Goal: Task Accomplishment & Management: Use online tool/utility

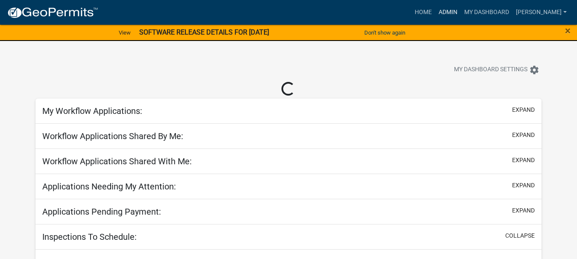
click at [461, 12] on link "Admin" at bounding box center [448, 12] width 26 height 16
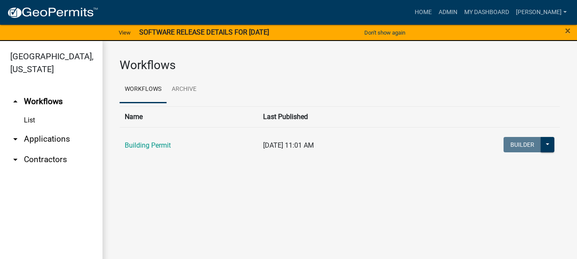
click at [51, 129] on link "arrow_drop_down Applications" at bounding box center [51, 139] width 103 height 21
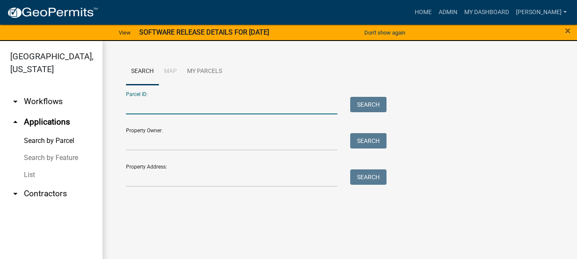
click at [151, 103] on input "Parcel ID:" at bounding box center [231, 106] width 211 height 18
paste input "64-12-06-151-002.000-018"
type input "64-12-06-151-002.000-018"
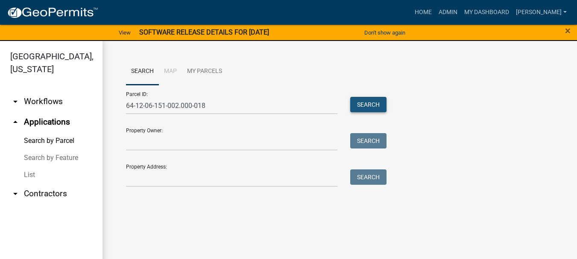
click at [378, 102] on button "Search" at bounding box center [368, 104] width 36 height 15
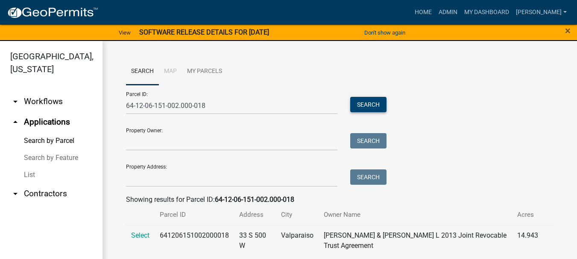
scroll to position [11, 0]
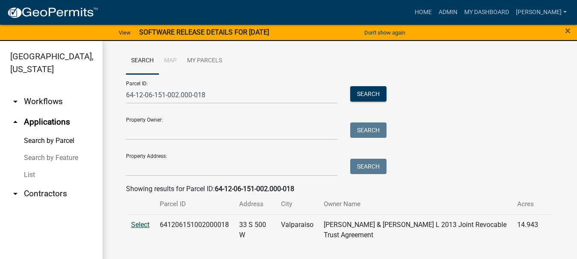
click at [138, 223] on span "Select" at bounding box center [140, 225] width 18 height 8
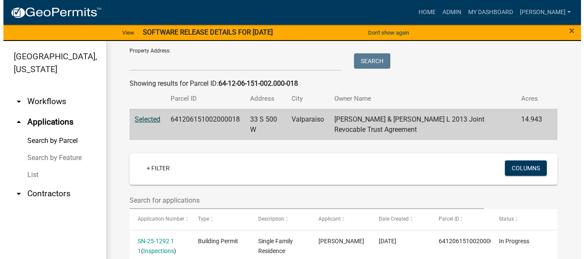
scroll to position [202, 0]
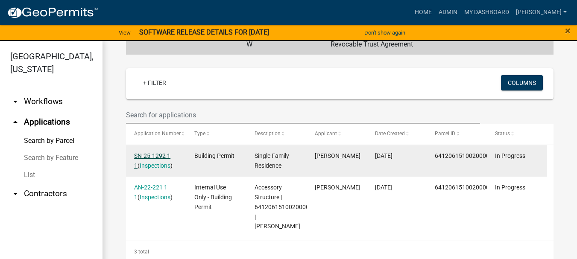
click at [145, 156] on link "SN-25-1292 1 1" at bounding box center [152, 160] width 36 height 17
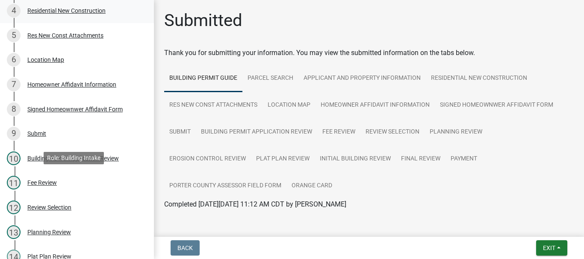
scroll to position [214, 0]
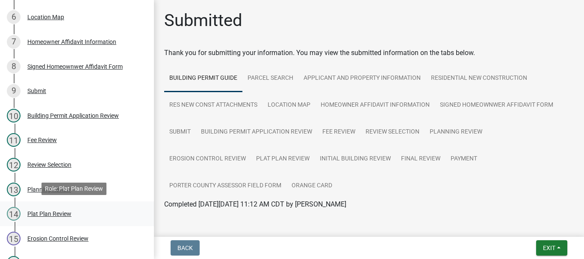
click at [54, 215] on div "Plat Plan Review" at bounding box center [49, 214] width 44 height 6
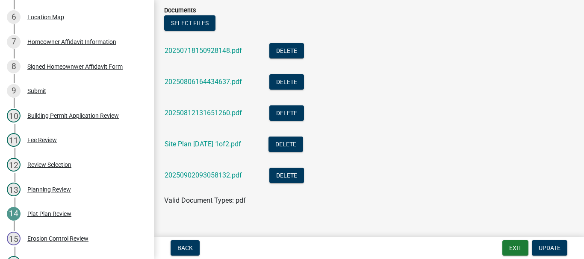
scroll to position [184, 0]
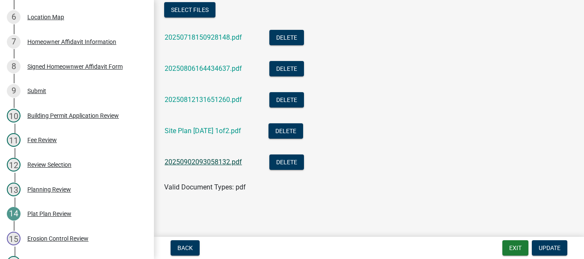
click at [202, 162] on link "20250902093058132.pdf" at bounding box center [202, 162] width 77 height 8
